Goal: Check status: Check status

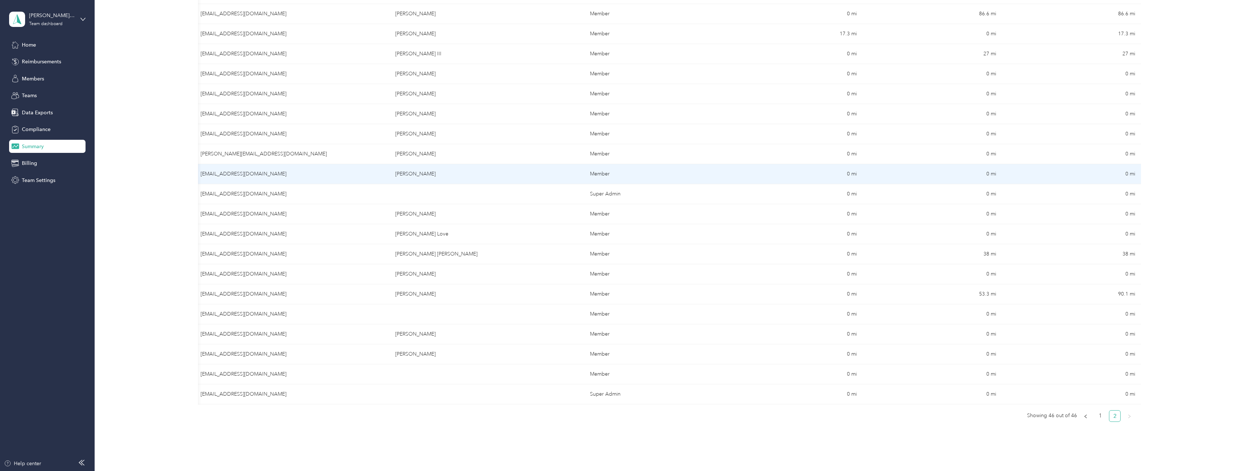
scroll to position [231, 0]
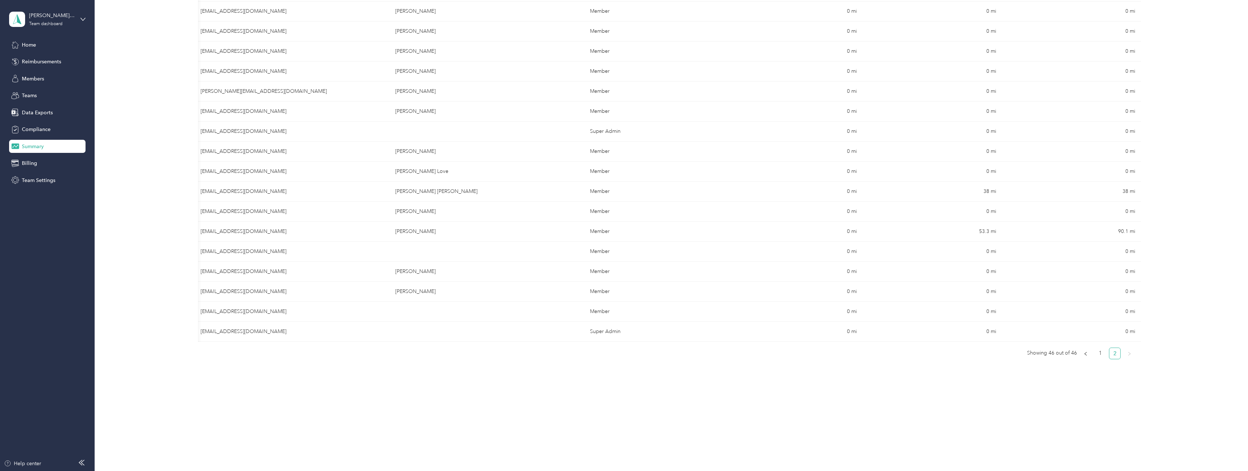
click at [1113, 358] on link "2" at bounding box center [1114, 353] width 11 height 11
click at [1099, 357] on link "1" at bounding box center [1100, 353] width 11 height 11
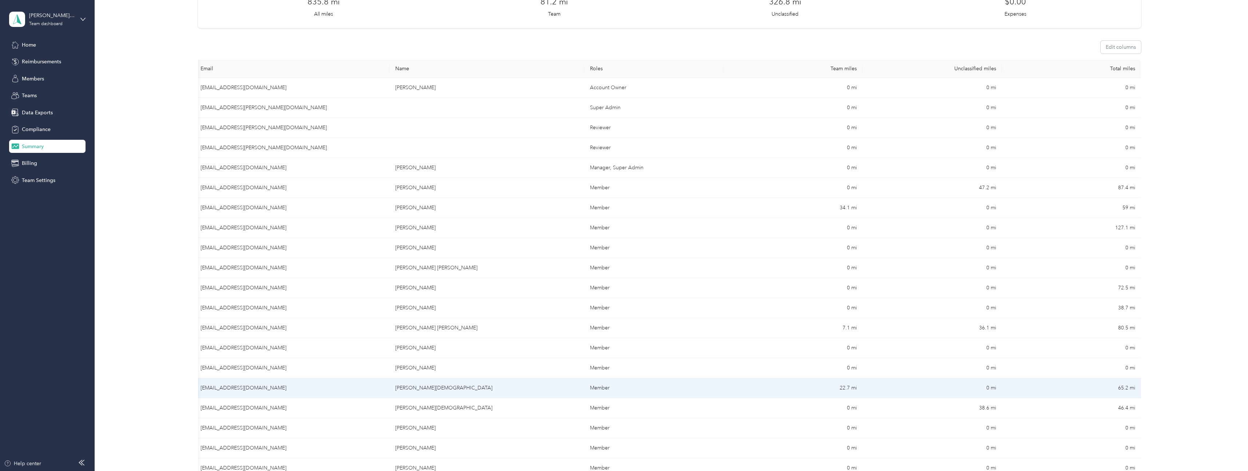
scroll to position [71, 0]
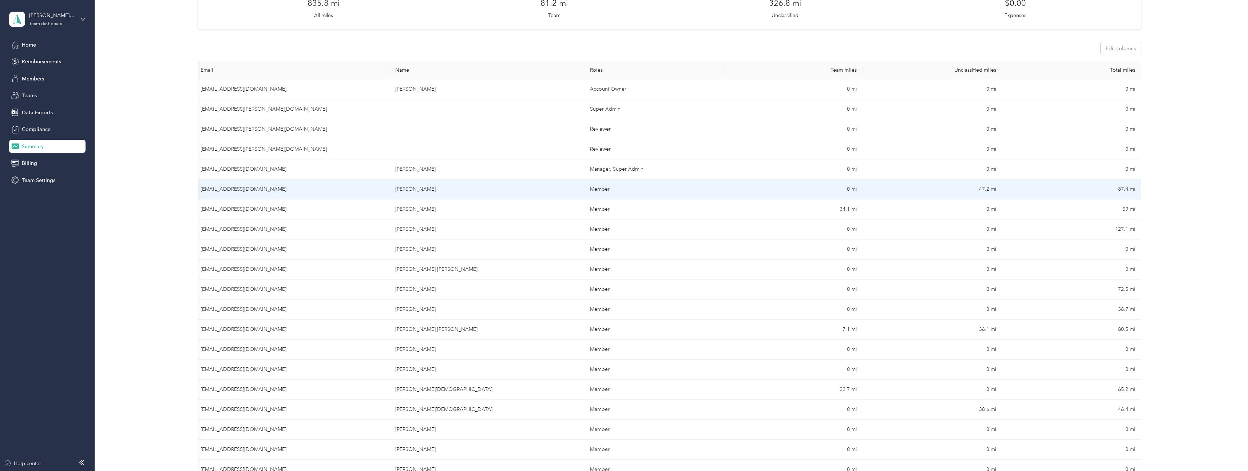
click at [239, 189] on td "[EMAIL_ADDRESS][DOMAIN_NAME]" at bounding box center [292, 189] width 195 height 20
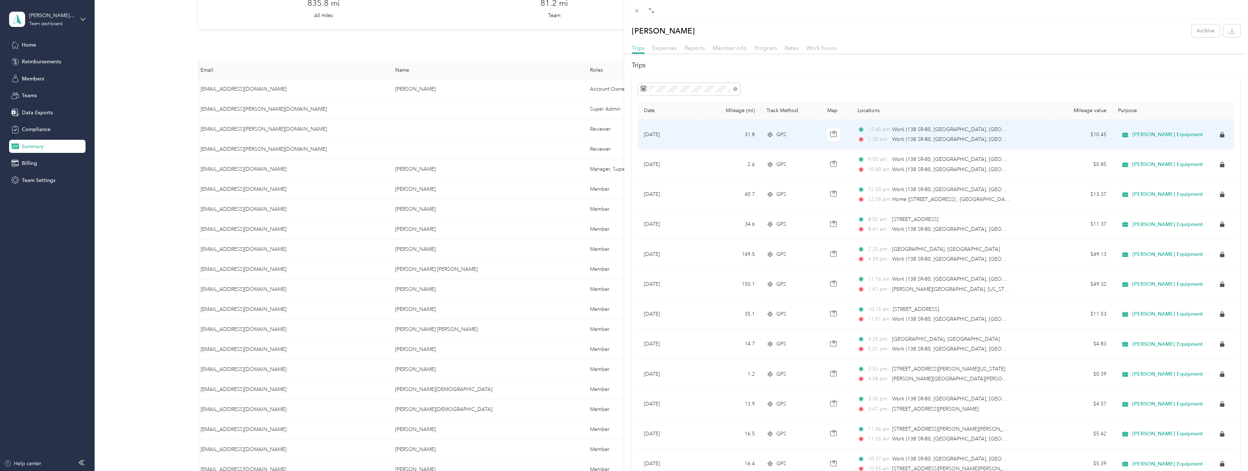
click at [916, 134] on div "12:45 pm Work (138 SR-80, [GEOGRAPHIC_DATA], [GEOGRAPHIC_DATA], [GEOGRAPHIC_DAT…" at bounding box center [933, 135] width 153 height 18
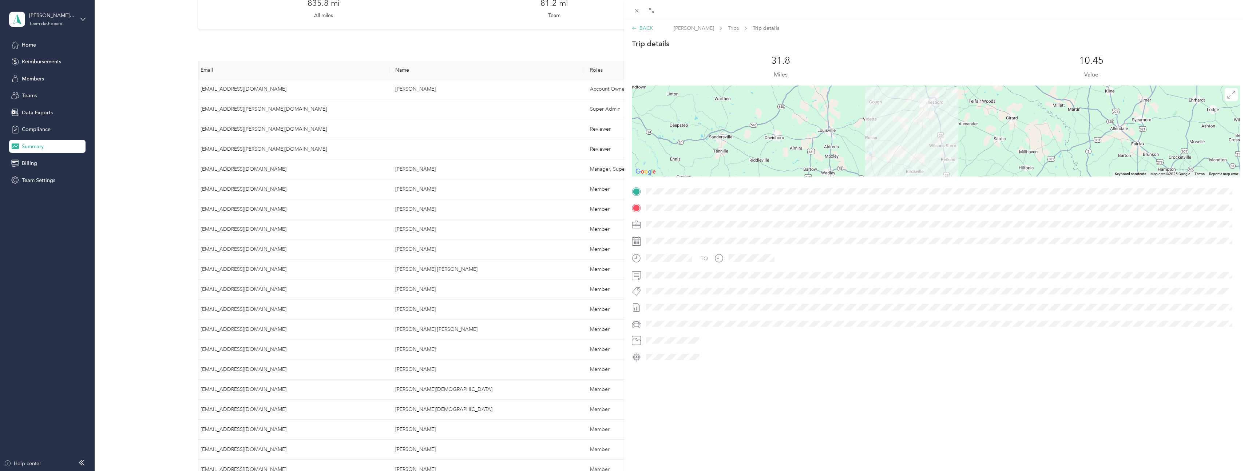
click at [643, 26] on div "BACK" at bounding box center [642, 28] width 21 height 8
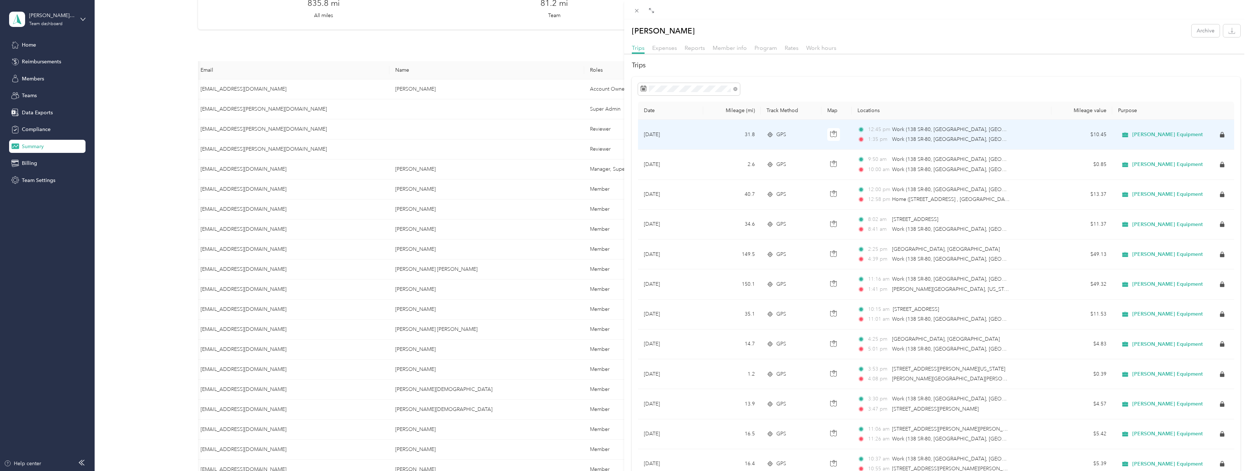
click at [908, 135] on div "12:45 pm Work (138 SR-80, [GEOGRAPHIC_DATA], [GEOGRAPHIC_DATA], [GEOGRAPHIC_DAT…" at bounding box center [933, 135] width 153 height 18
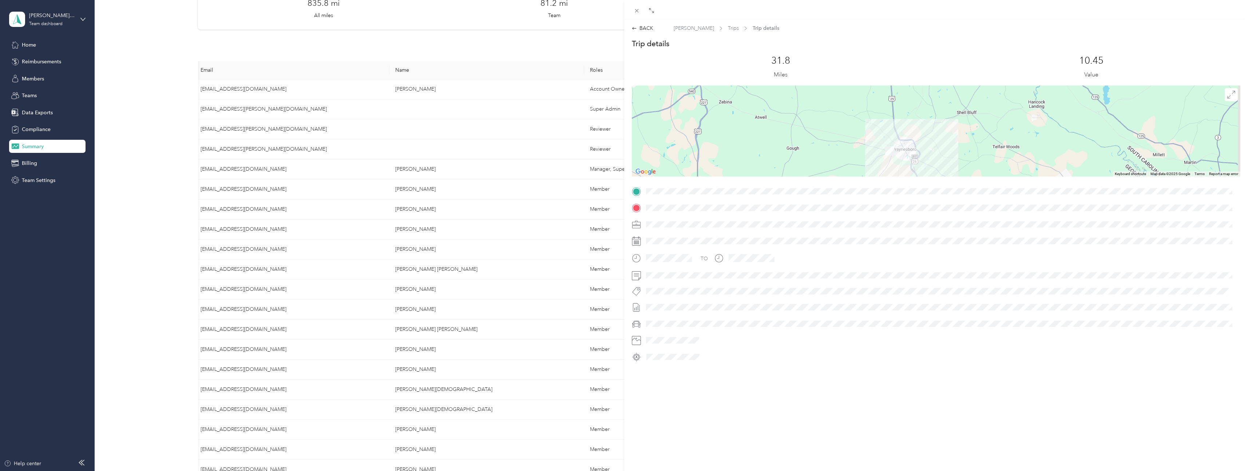
drag, startPoint x: 920, startPoint y: 105, endPoint x: 882, endPoint y: 162, distance: 68.2
click at [882, 162] on div at bounding box center [936, 131] width 609 height 91
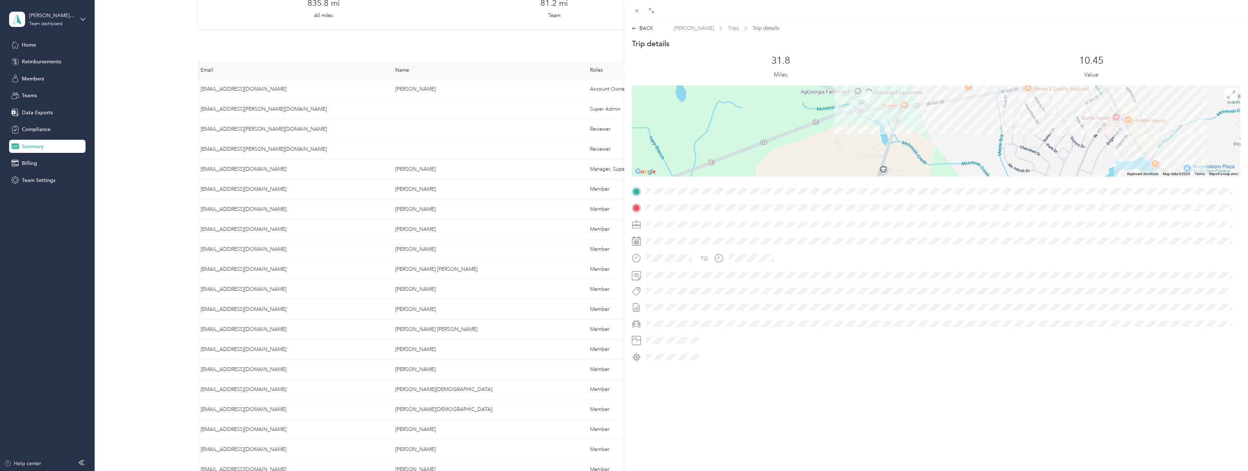
drag, startPoint x: 918, startPoint y: 124, endPoint x: 847, endPoint y: 165, distance: 81.6
click at [847, 165] on div at bounding box center [936, 131] width 609 height 91
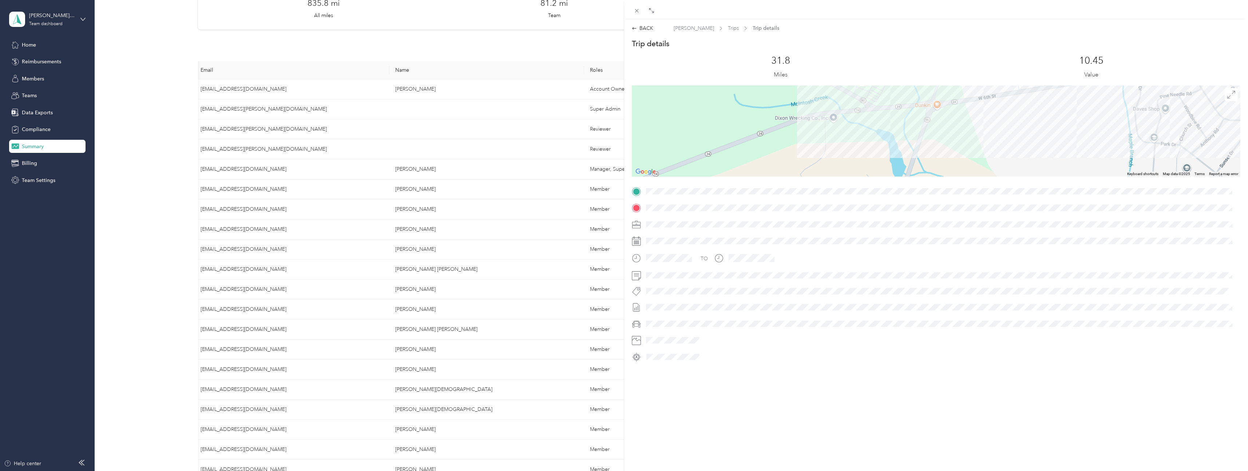
click at [868, 111] on div at bounding box center [936, 131] width 609 height 91
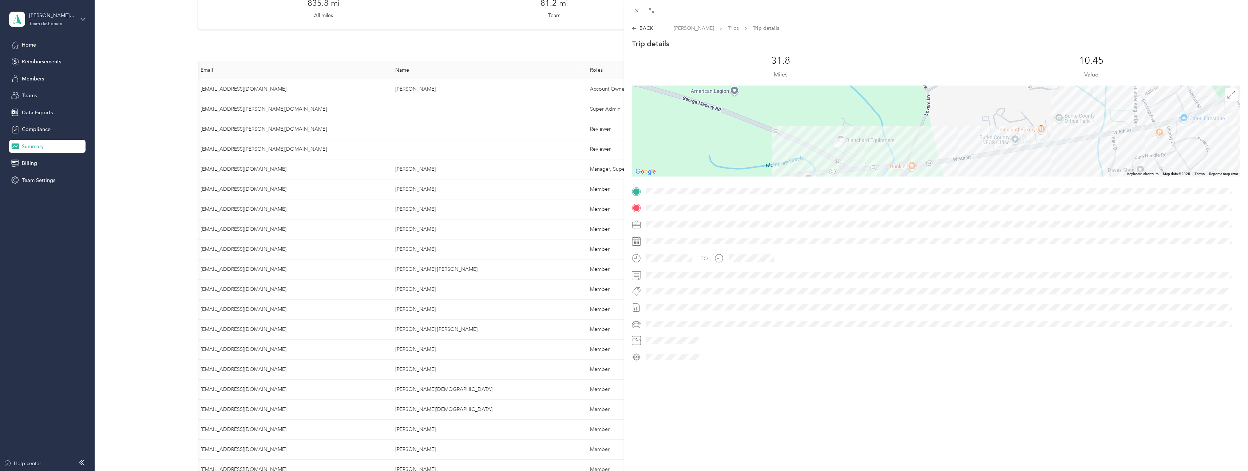
drag, startPoint x: 849, startPoint y: 111, endPoint x: 823, endPoint y: 174, distance: 67.8
click at [823, 174] on div at bounding box center [936, 131] width 609 height 91
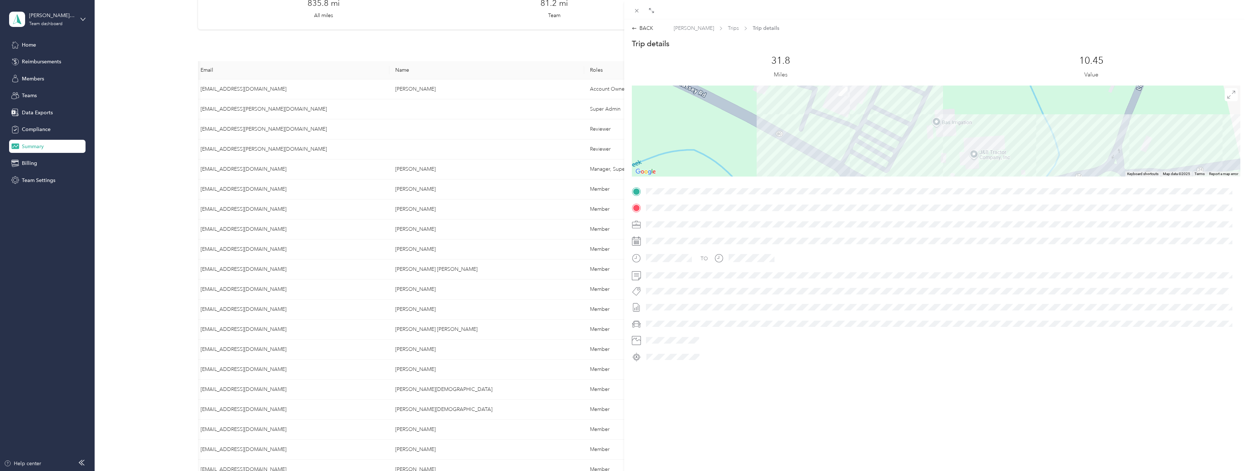
drag, startPoint x: 849, startPoint y: 143, endPoint x: 833, endPoint y: 114, distance: 33.4
click at [833, 114] on div at bounding box center [936, 131] width 609 height 91
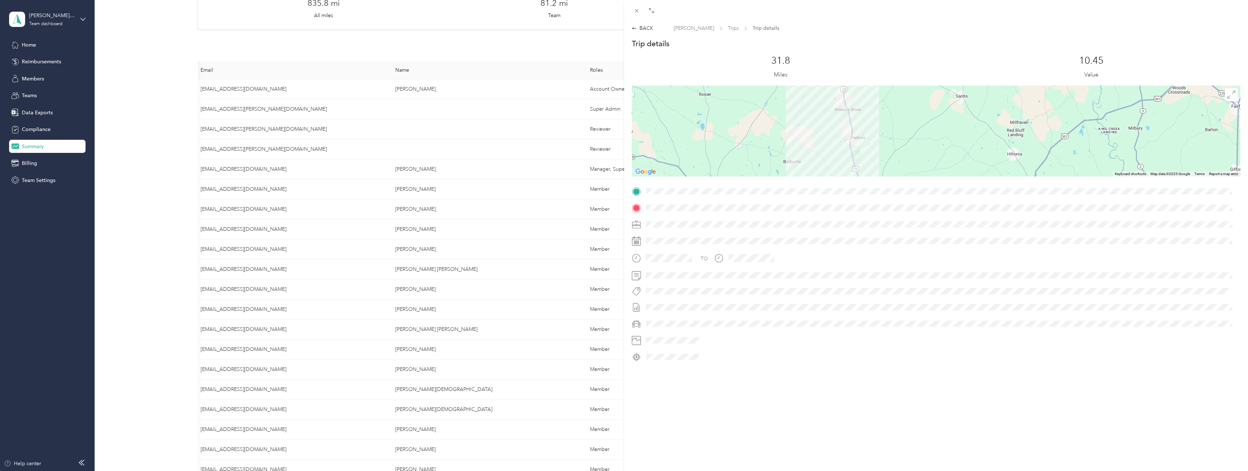
drag, startPoint x: 825, startPoint y: 136, endPoint x: 800, endPoint y: 41, distance: 98.1
click at [800, 41] on div "Trip details This trip cannot be edited because it is either under review, appr…" at bounding box center [936, 201] width 609 height 324
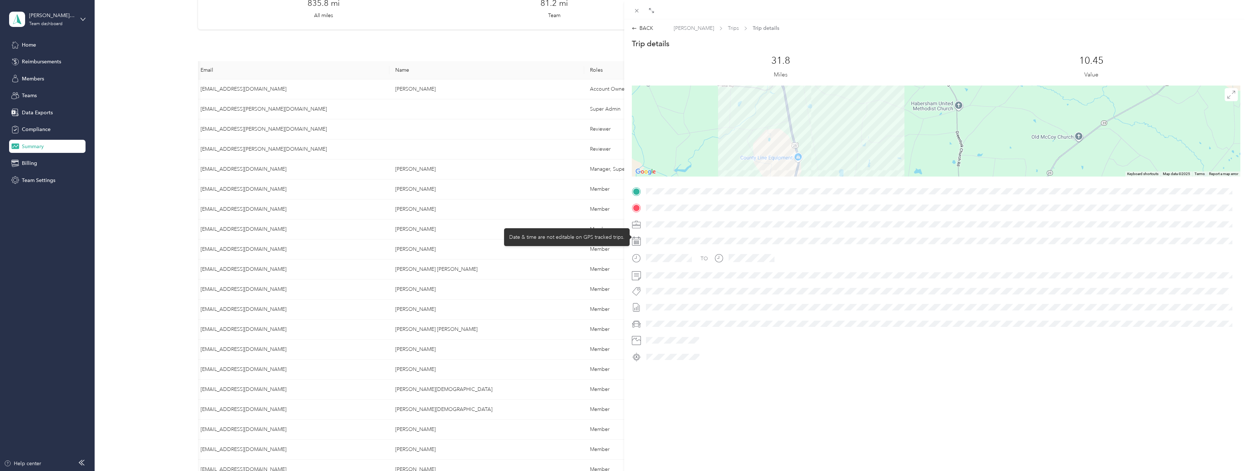
drag, startPoint x: 837, startPoint y: 111, endPoint x: 847, endPoint y: 238, distance: 127.1
click at [847, 238] on div "Trip details This trip cannot be edited because it is either under review, appr…" at bounding box center [936, 201] width 609 height 324
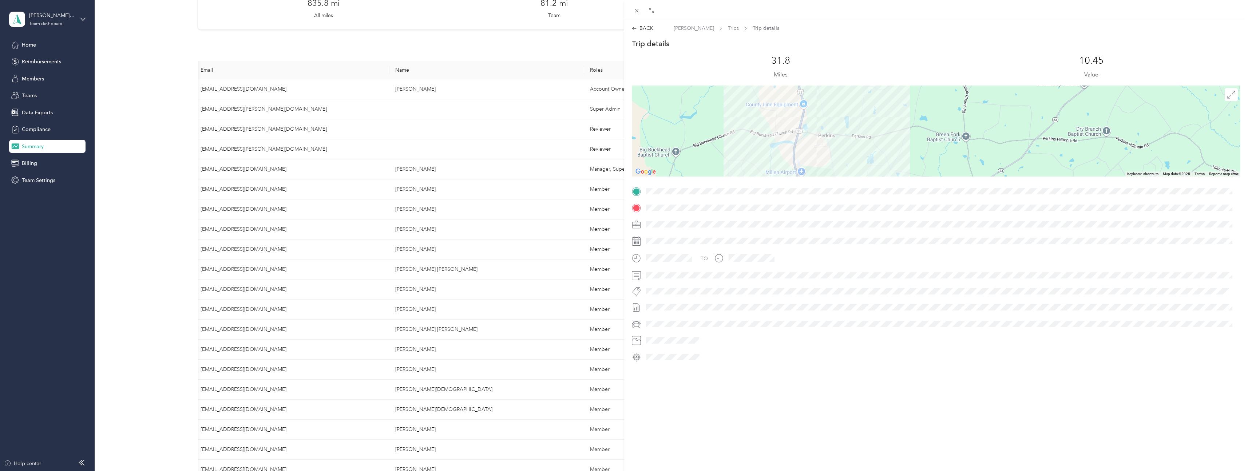
drag, startPoint x: 841, startPoint y: 170, endPoint x: 847, endPoint y: 104, distance: 66.6
click at [847, 104] on div at bounding box center [936, 131] width 609 height 91
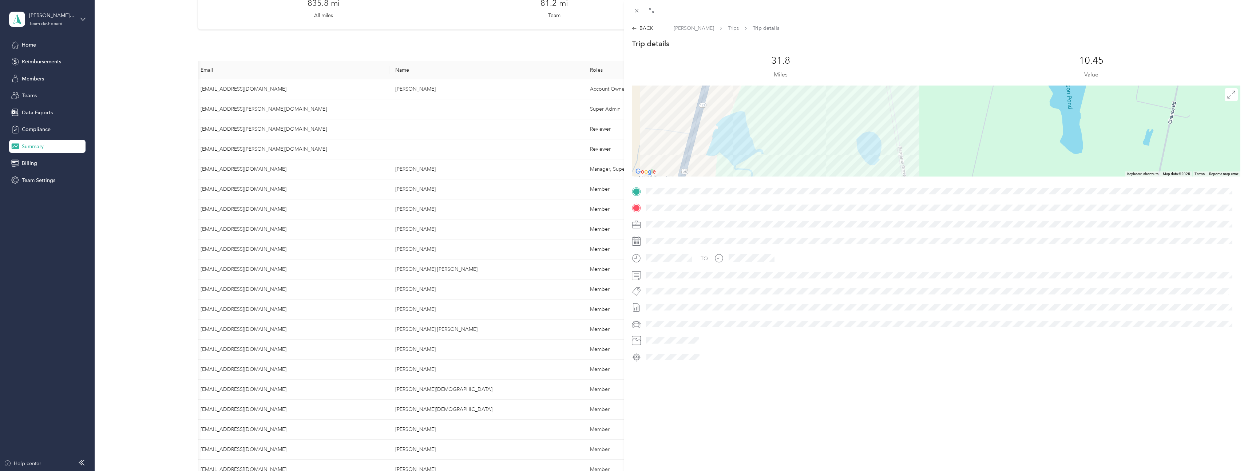
drag, startPoint x: 853, startPoint y: 121, endPoint x: 908, endPoint y: 105, distance: 57.2
click at [908, 105] on div at bounding box center [936, 131] width 609 height 91
click at [1227, 96] on icon at bounding box center [1231, 95] width 8 height 8
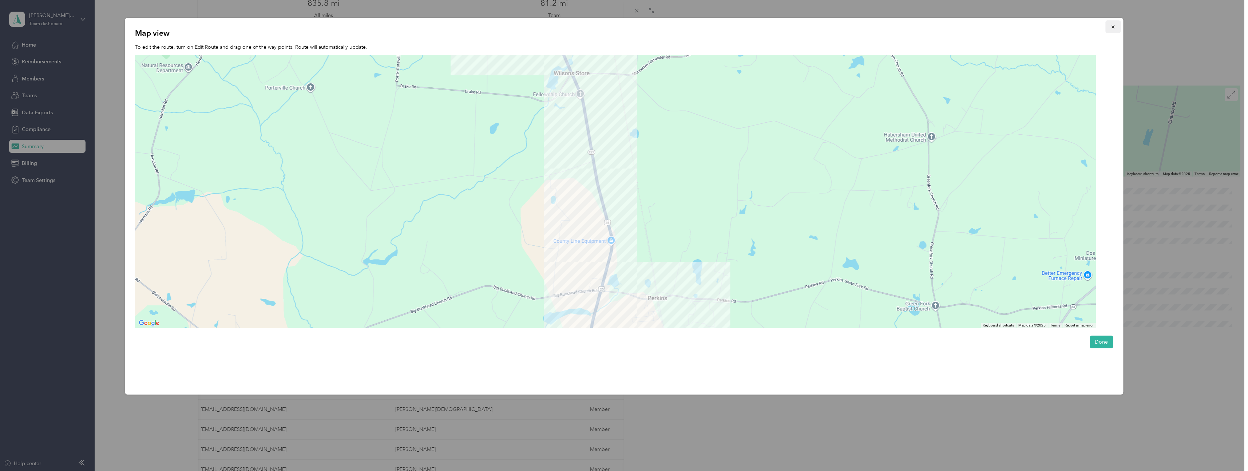
click at [1115, 27] on icon "button" at bounding box center [1112, 26] width 5 height 5
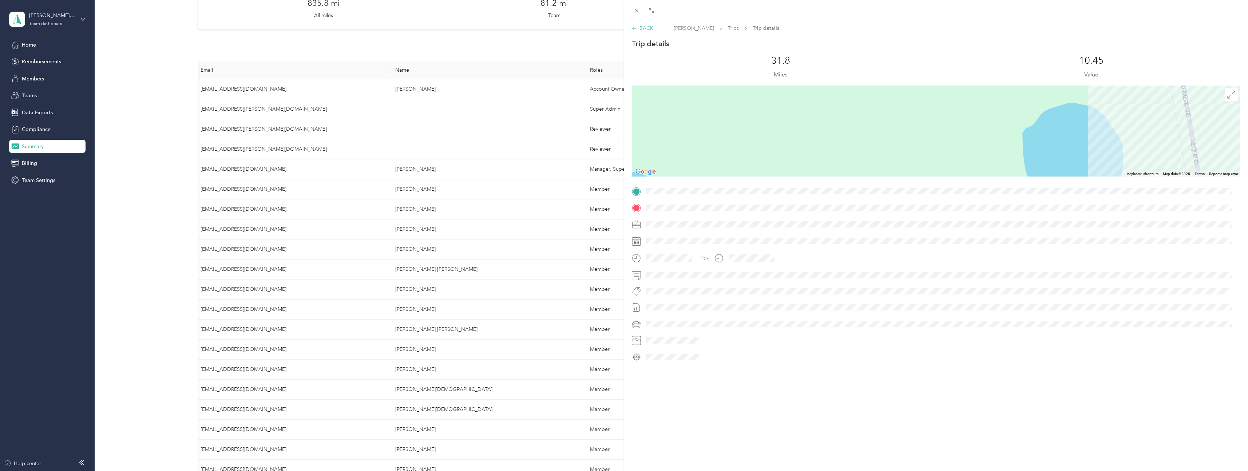
click at [643, 29] on div "BACK" at bounding box center [642, 28] width 21 height 8
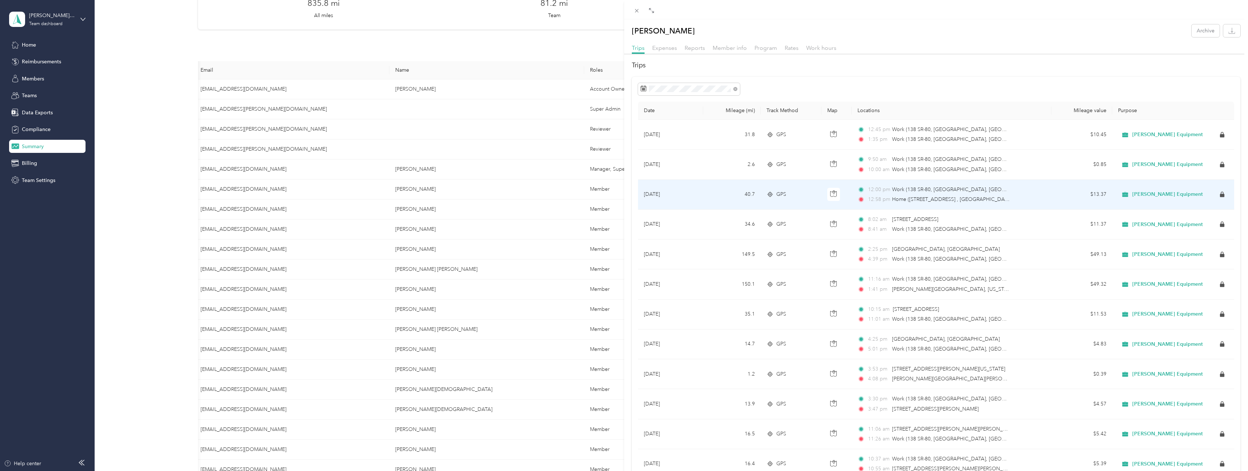
click at [730, 205] on td "40.7" at bounding box center [731, 195] width 57 height 30
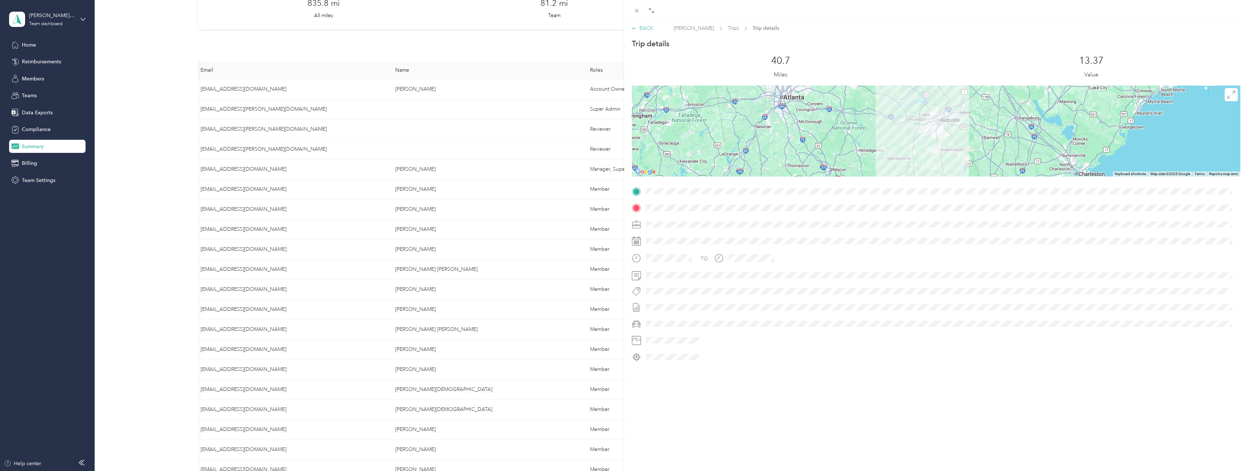
click at [636, 27] on icon at bounding box center [634, 28] width 5 height 5
